Goal: Check status: Check status

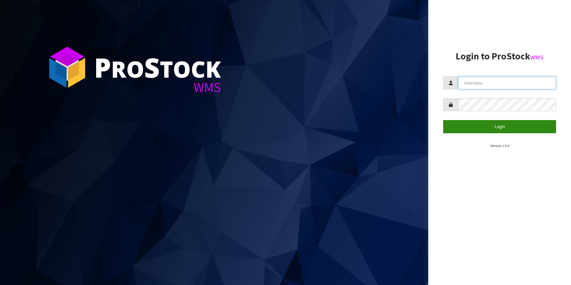
type input "TUFF TURF"
click at [478, 129] on button "Login" at bounding box center [499, 126] width 113 height 13
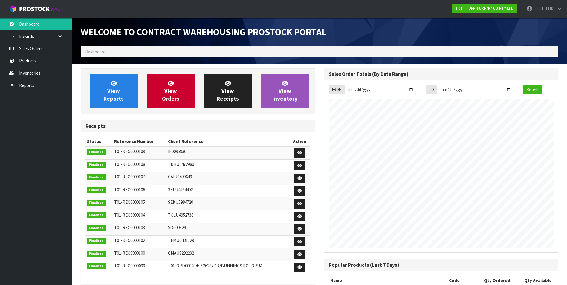
scroll to position [331, 243]
click at [100, 99] on link "View Reports" at bounding box center [114, 91] width 48 height 34
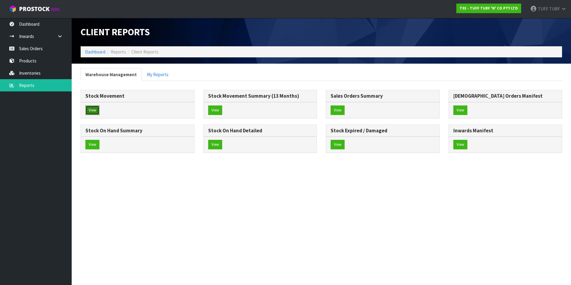
click at [94, 109] on button "View" at bounding box center [92, 110] width 14 height 10
click at [89, 146] on button "View" at bounding box center [92, 145] width 14 height 10
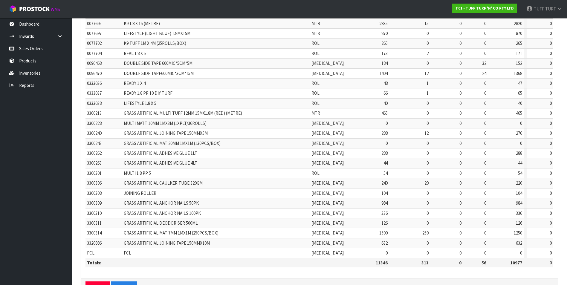
scroll to position [130, 0]
